Goal: Transaction & Acquisition: Purchase product/service

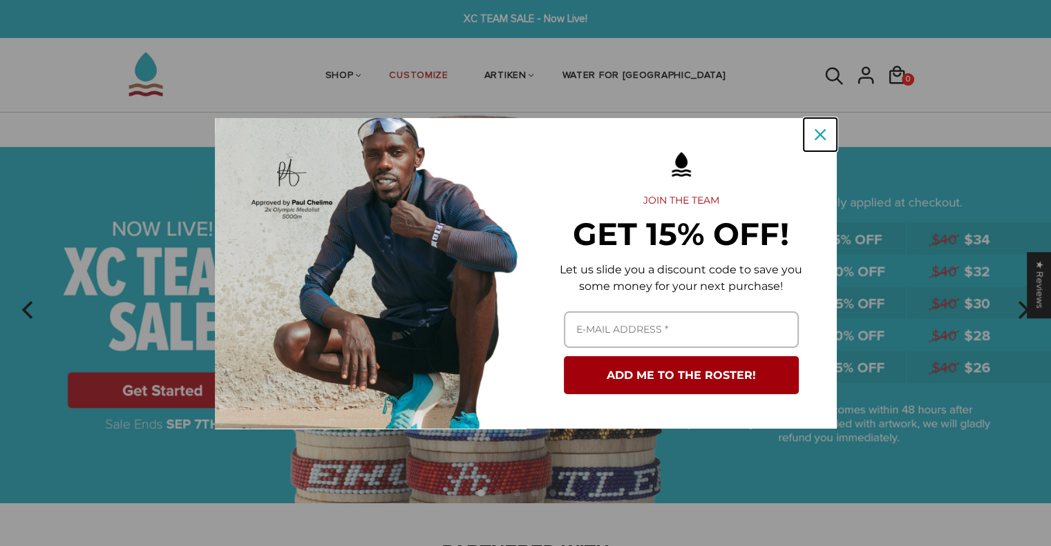
click at [818, 131] on icon "close icon" at bounding box center [819, 134] width 11 height 11
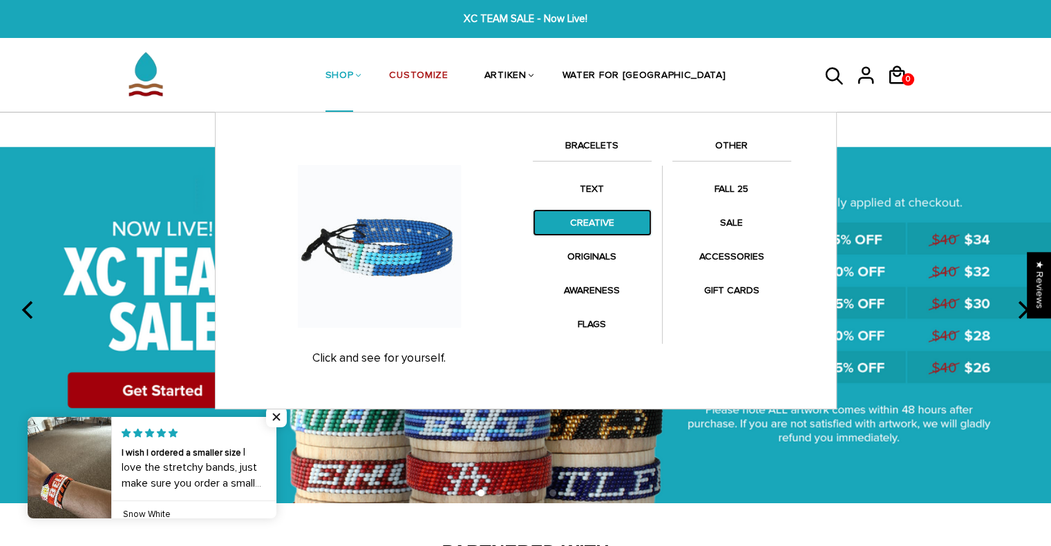
click at [600, 224] on link "CREATIVE" at bounding box center [592, 222] width 119 height 27
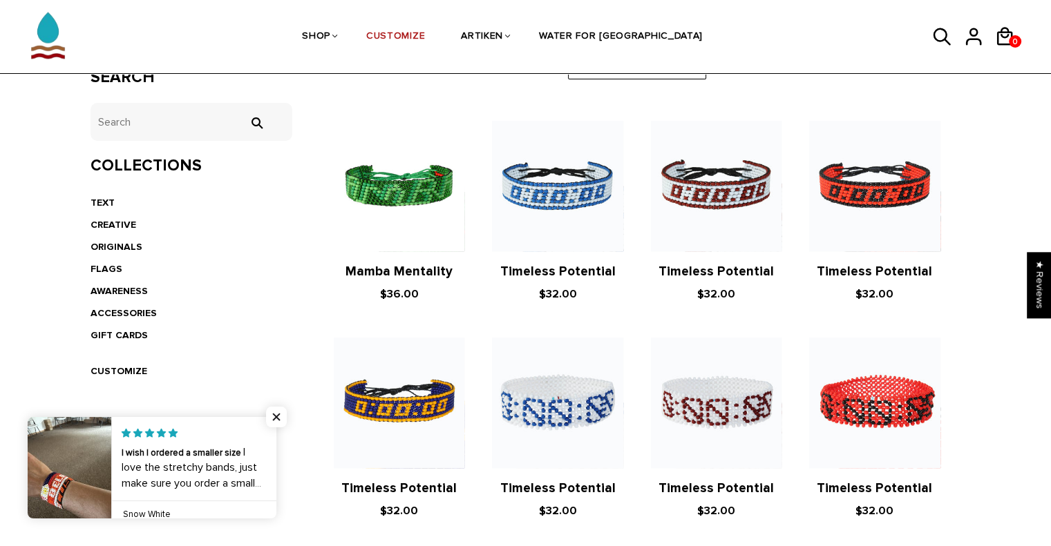
scroll to position [262, 0]
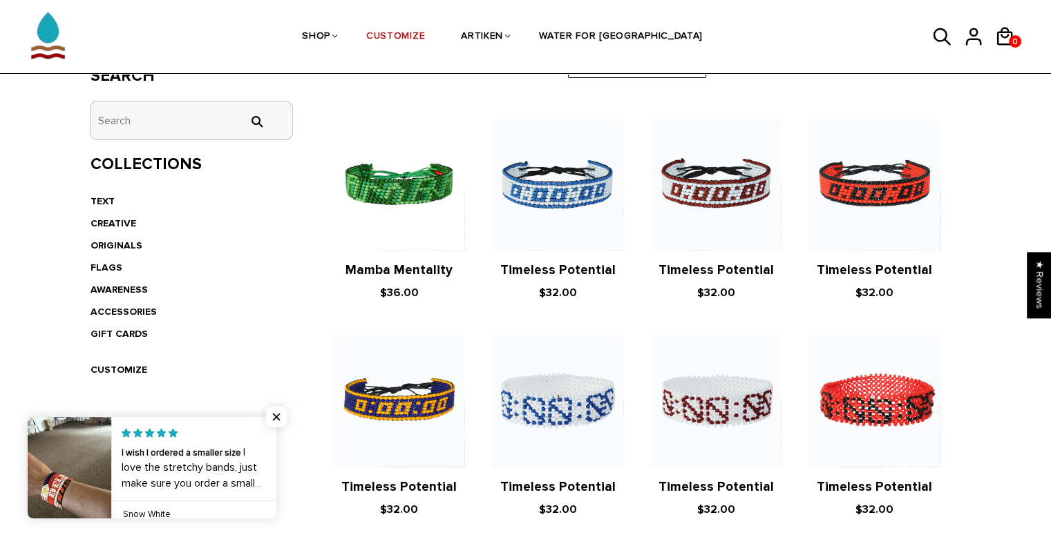
click at [133, 126] on input "tets" at bounding box center [191, 121] width 202 height 38
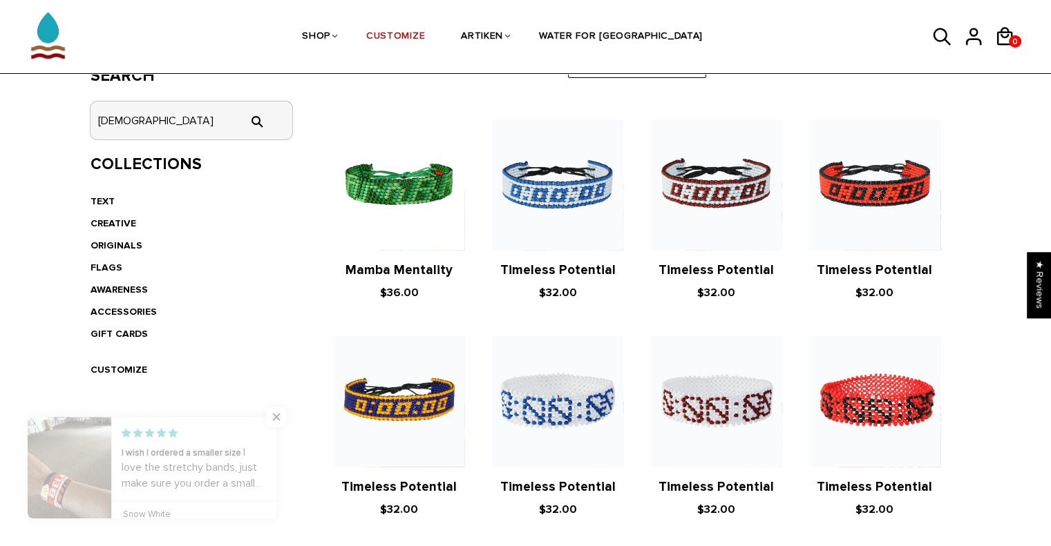
type input "christian"
click at [242, 115] on input "" at bounding box center [256, 121] width 28 height 12
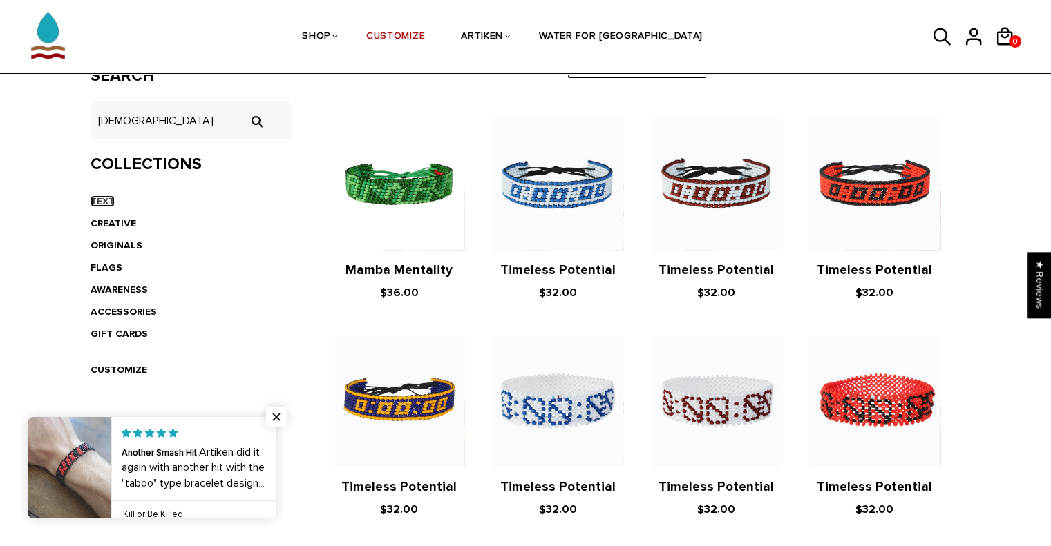
click at [105, 201] on link "TEXT" at bounding box center [102, 201] width 24 height 12
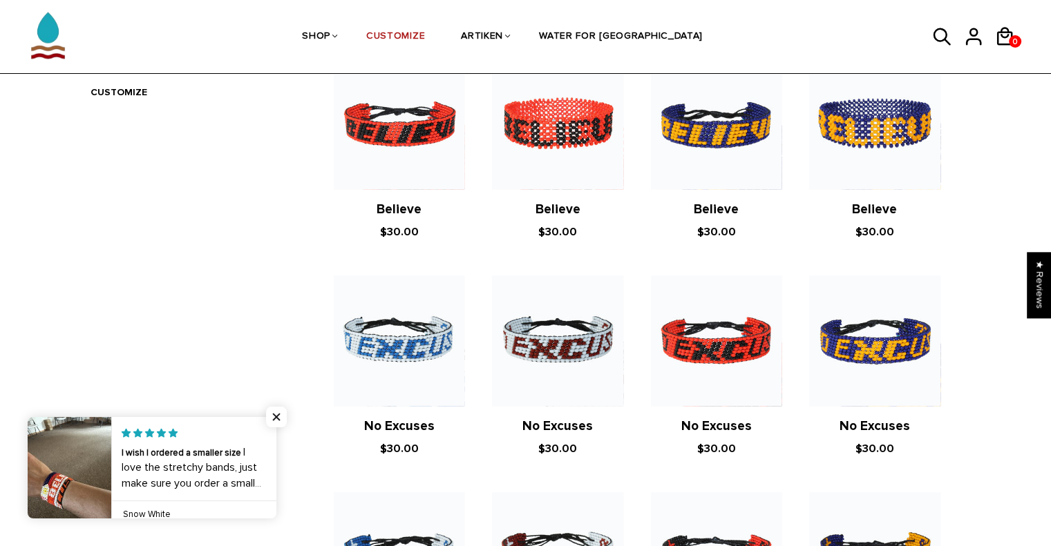
scroll to position [238, 0]
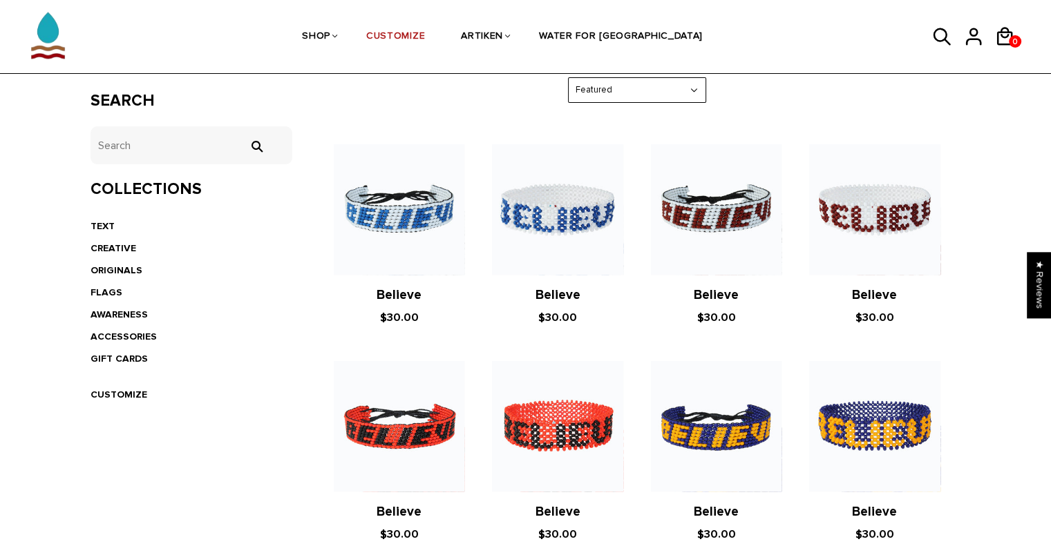
click at [119, 320] on li "AWARENESS" at bounding box center [191, 315] width 202 height 22
click at [117, 312] on link "AWARENESS" at bounding box center [118, 315] width 57 height 12
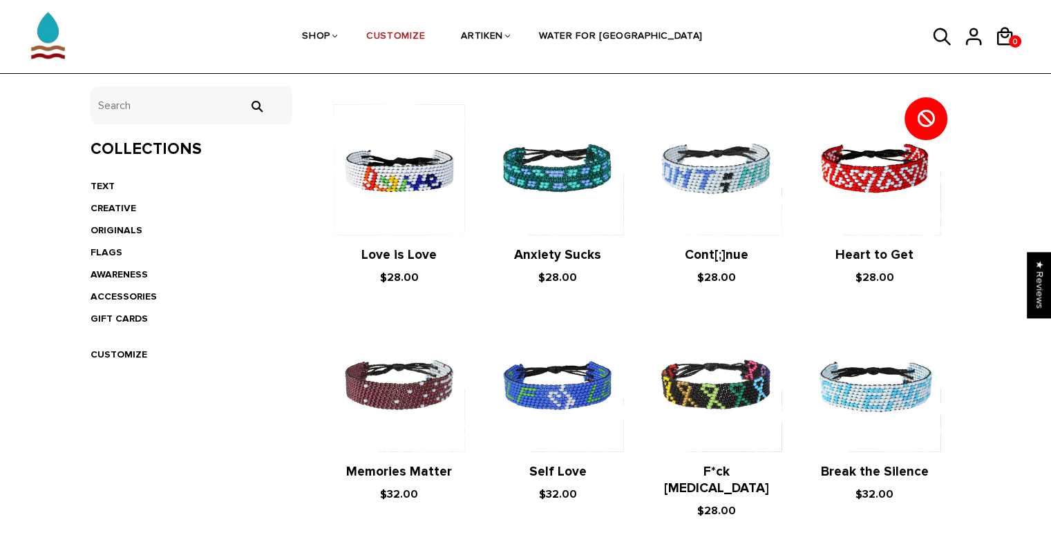
scroll to position [221, 0]
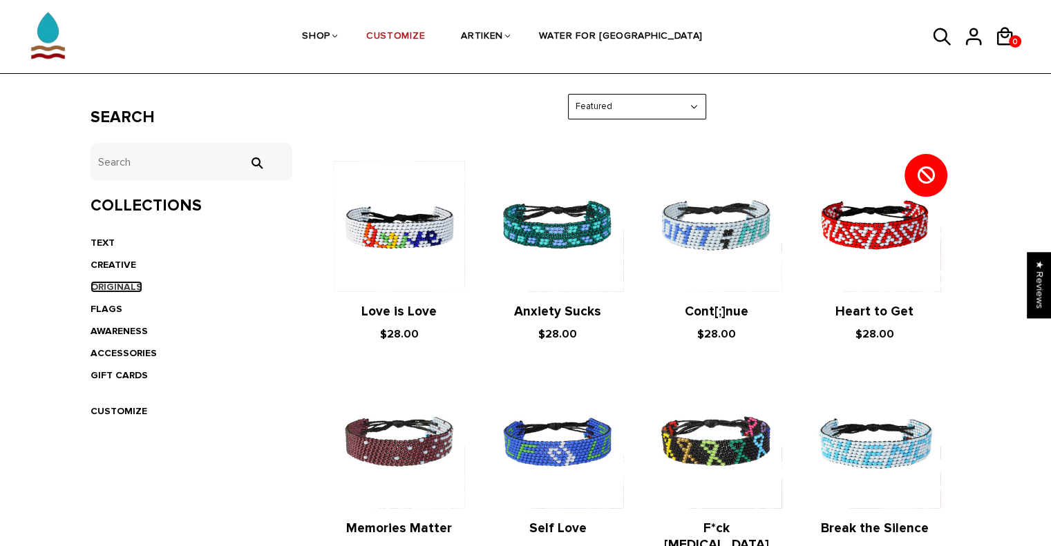
click at [126, 287] on link "ORIGINALS" at bounding box center [116, 287] width 52 height 12
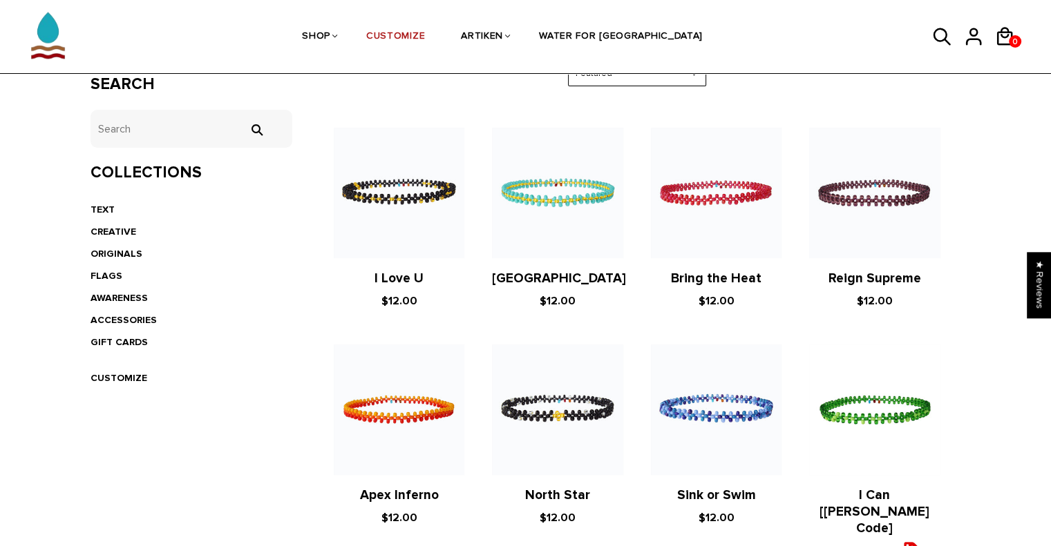
scroll to position [222, 0]
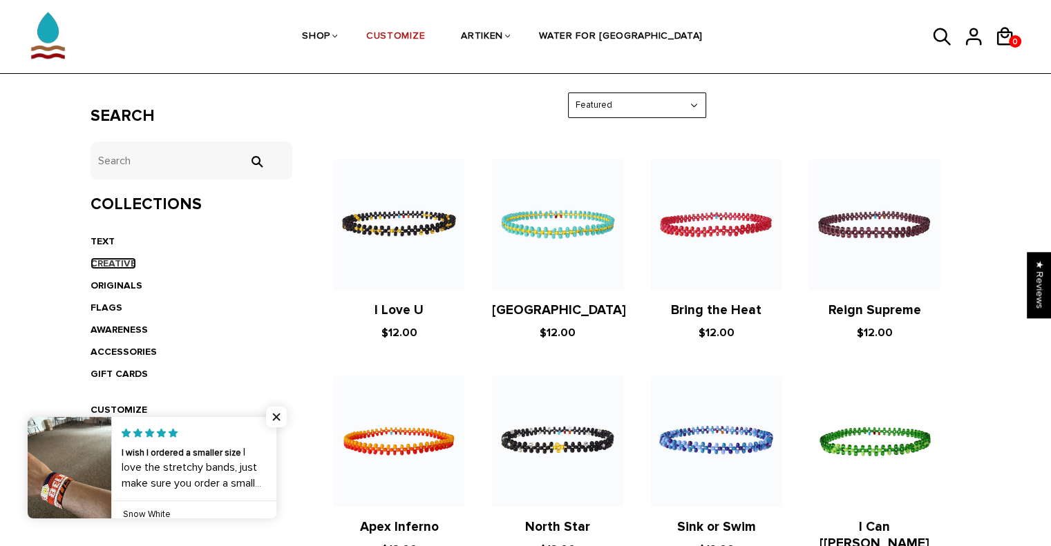
click at [105, 262] on link "CREATIVE" at bounding box center [113, 264] width 46 height 12
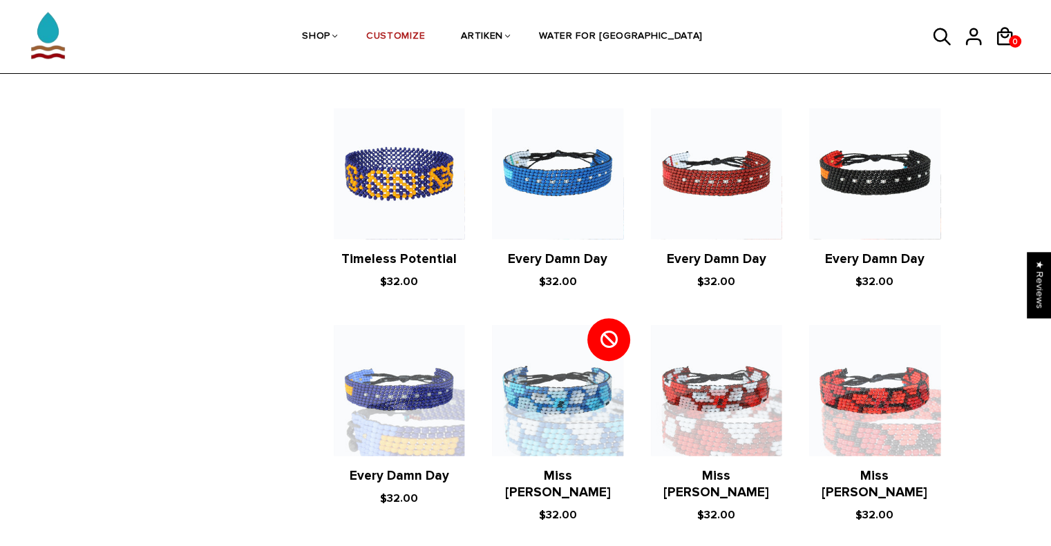
scroll to position [710, 0]
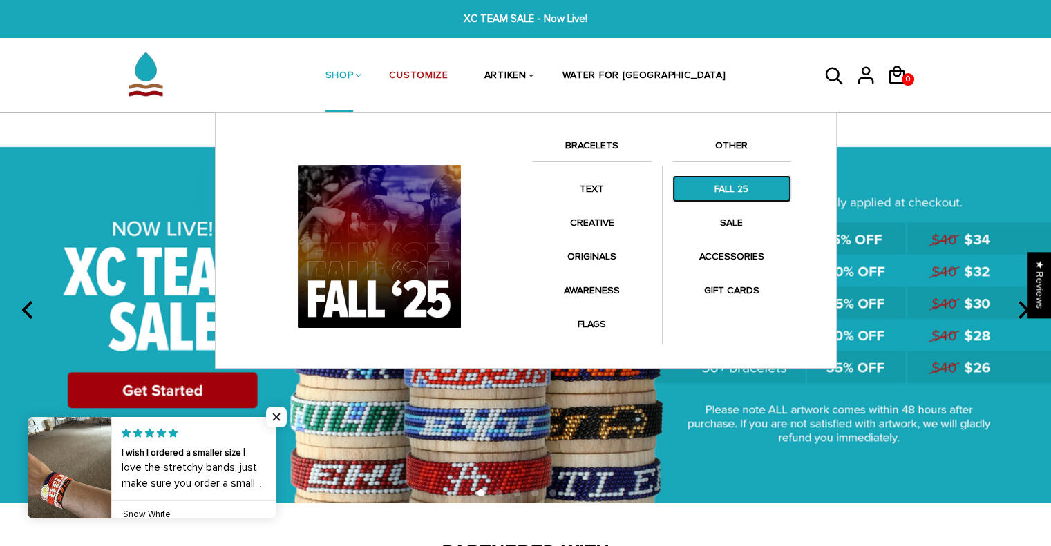
click at [729, 178] on link "FALL 25" at bounding box center [731, 188] width 119 height 27
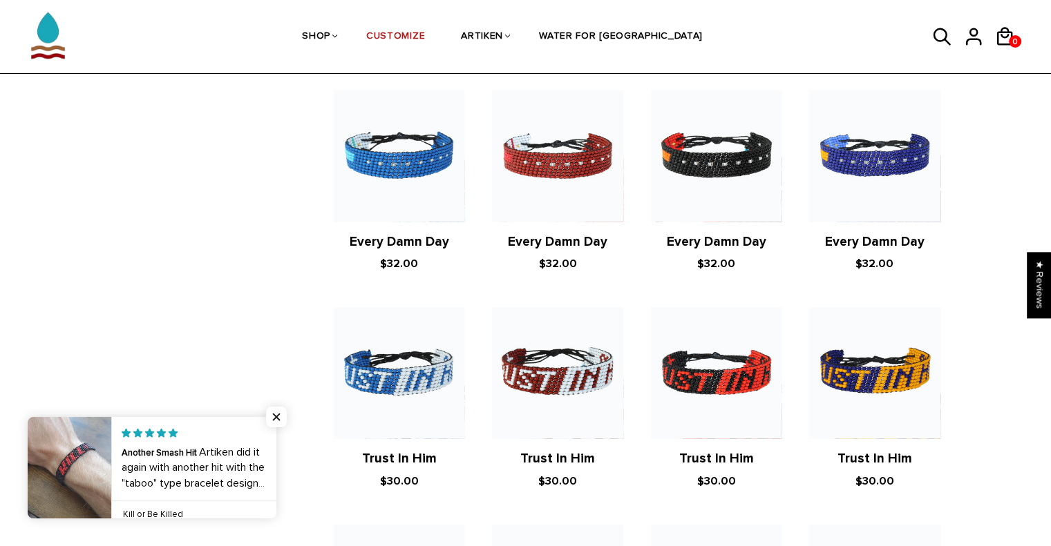
scroll to position [1372, 0]
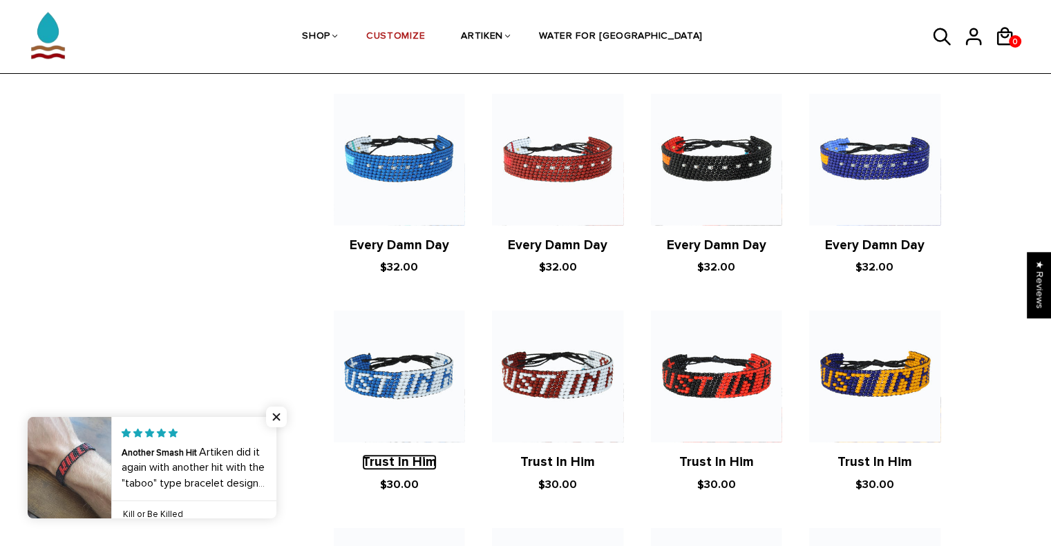
click at [416, 459] on link "Trust In Him" at bounding box center [399, 462] width 75 height 16
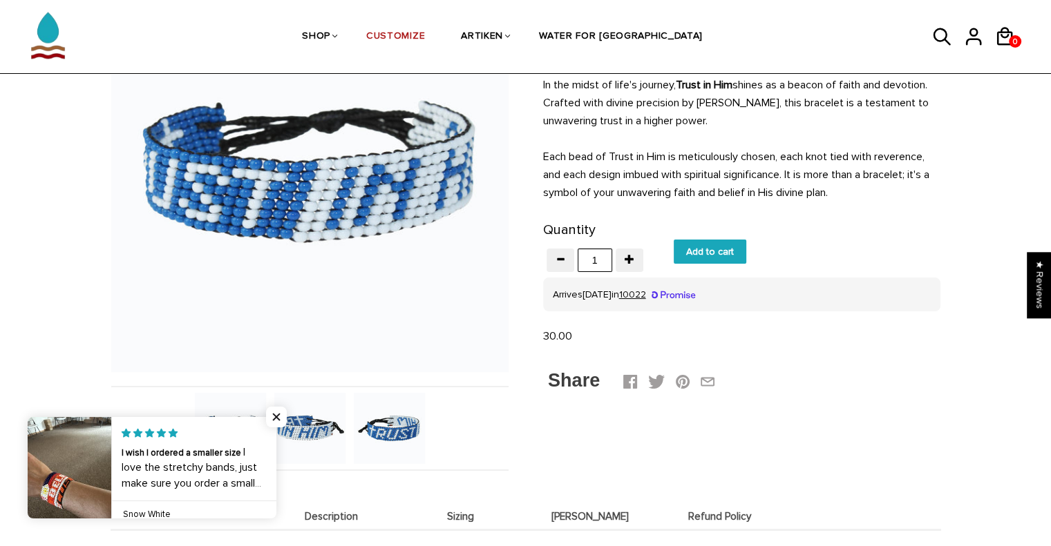
scroll to position [164, 0]
click at [416, 459] on img at bounding box center [389, 429] width 71 height 71
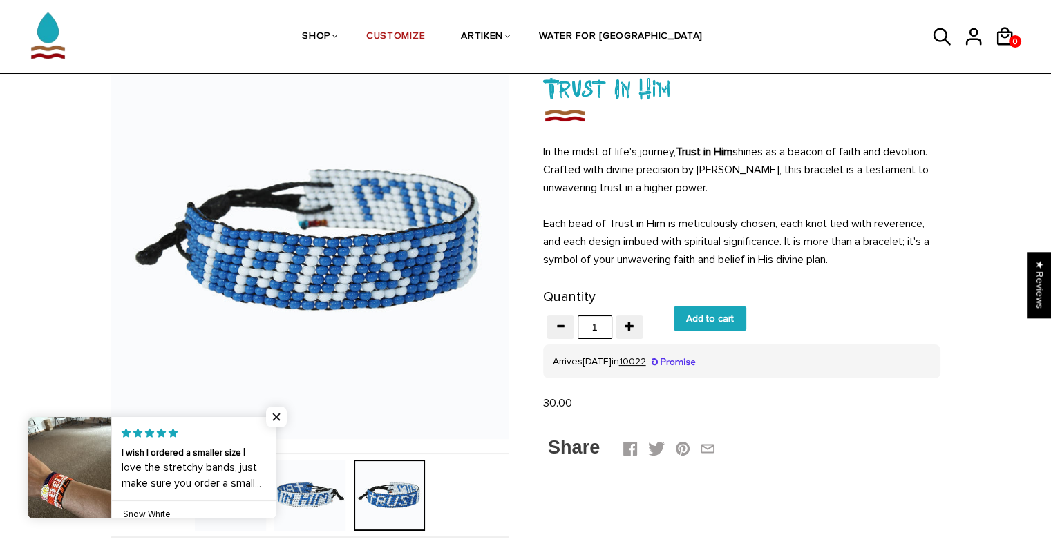
scroll to position [0, 0]
